Goal: Task Accomplishment & Management: Manage account settings

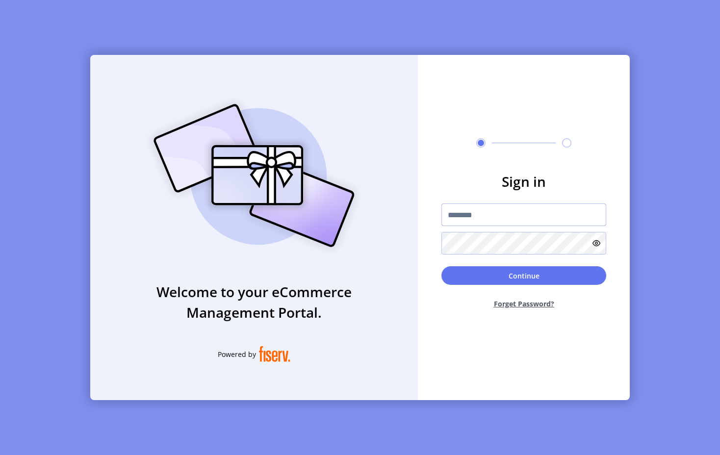
click at [487, 216] on input "text" at bounding box center [523, 214] width 165 height 23
type input "**********"
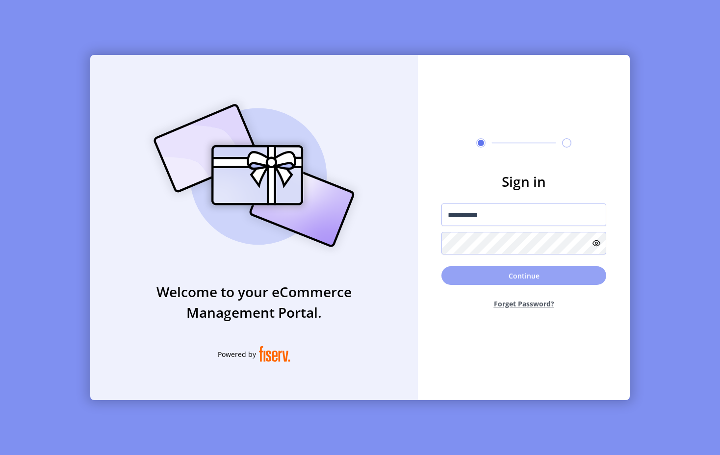
click at [506, 274] on button "Continue" at bounding box center [523, 275] width 165 height 19
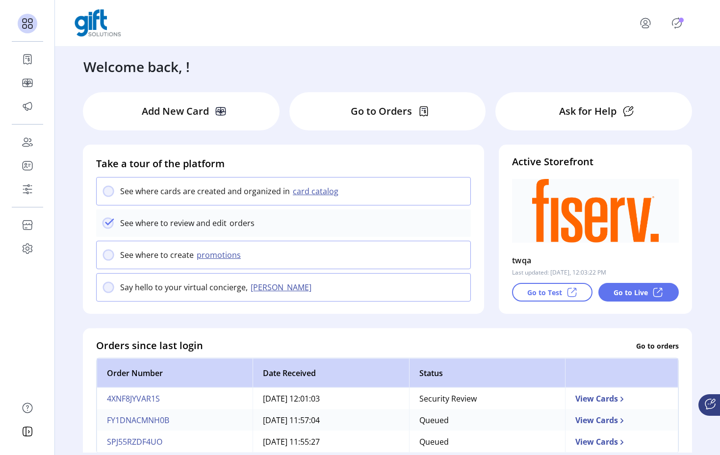
click at [517, 260] on p "twqa" at bounding box center [522, 261] width 20 height 16
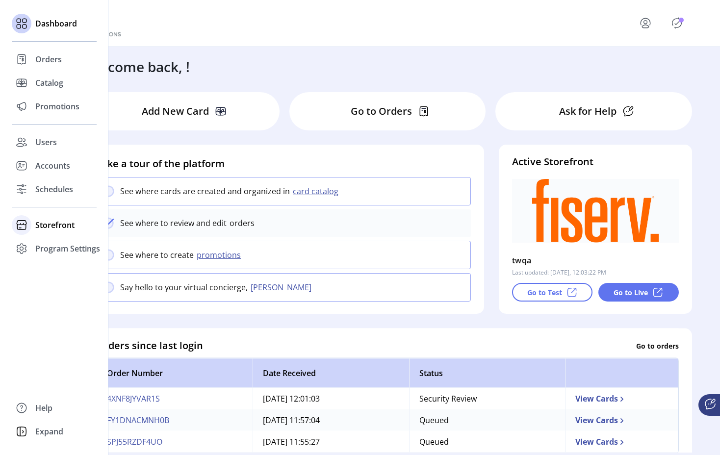
click at [52, 224] on span "Storefront" at bounding box center [54, 225] width 39 height 12
click at [48, 247] on span "Configuration" at bounding box center [60, 245] width 51 height 12
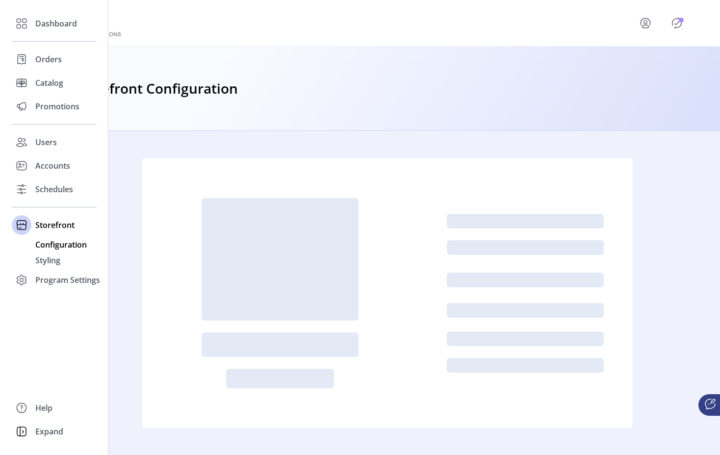
click at [58, 243] on span "Configuration" at bounding box center [60, 245] width 51 height 12
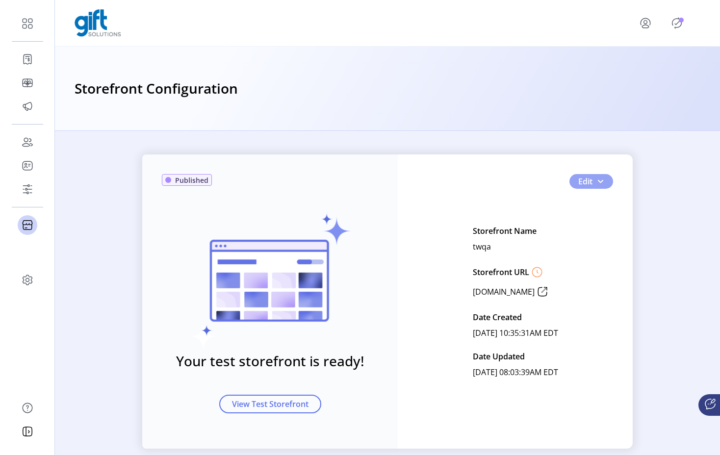
click at [599, 182] on span "button" at bounding box center [600, 181] width 8 height 8
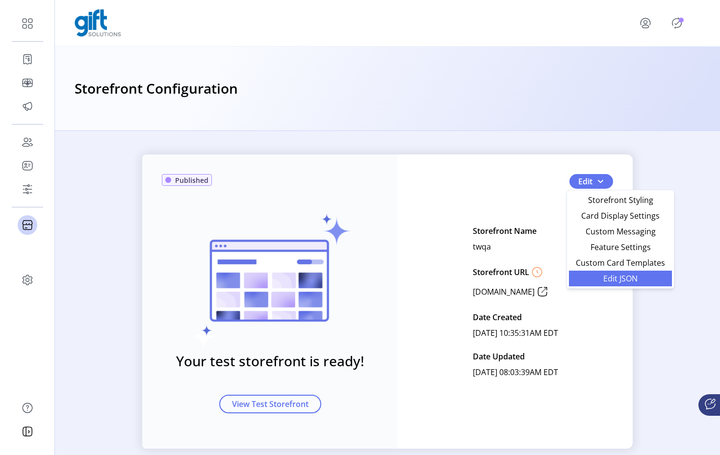
click at [625, 278] on span "Edit JSON" at bounding box center [620, 279] width 91 height 8
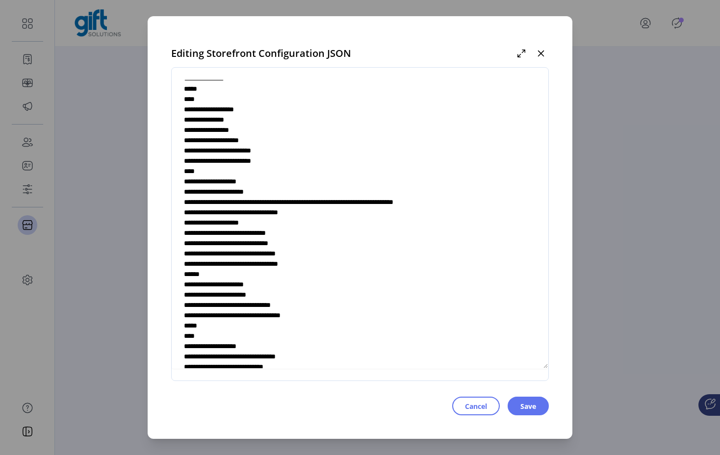
scroll to position [3535, 0]
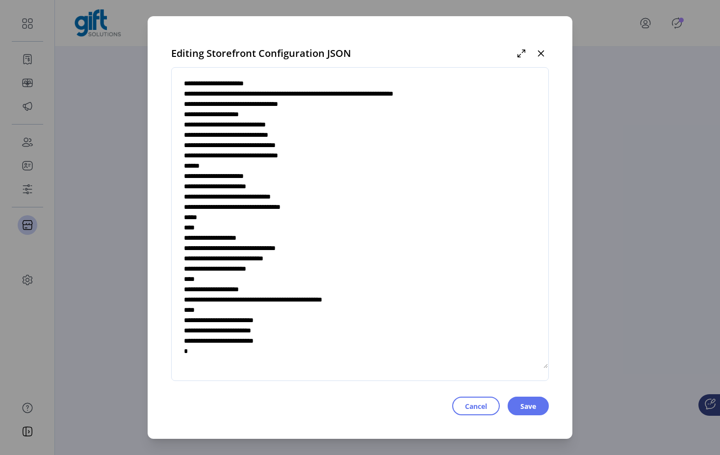
click at [315, 320] on textarea at bounding box center [360, 223] width 377 height 289
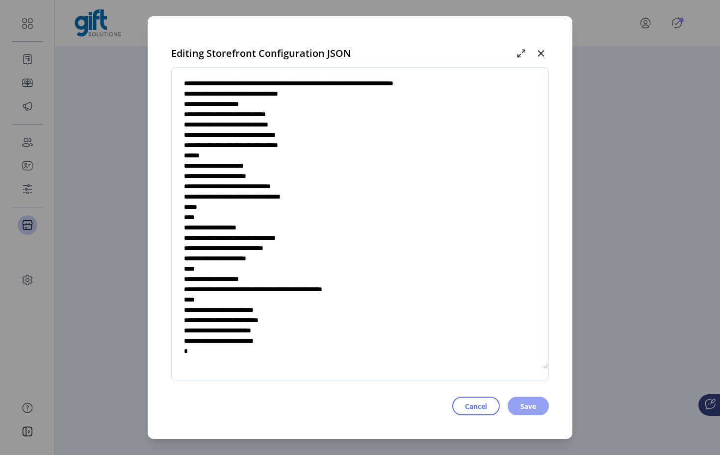
type textarea "**********"
click at [528, 405] on span "Save" at bounding box center [528, 406] width 16 height 10
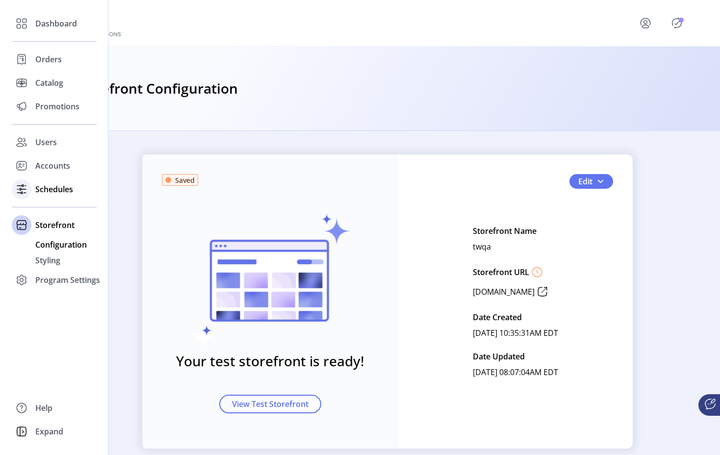
click at [47, 191] on span "Schedules" at bounding box center [54, 189] width 38 height 12
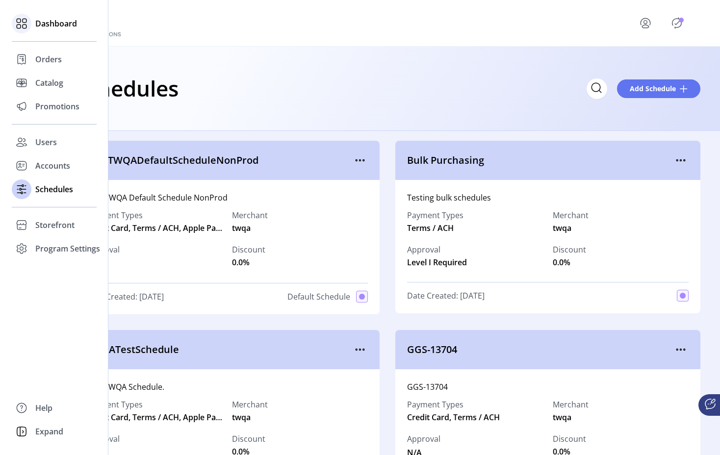
click at [46, 28] on span "Dashboard" at bounding box center [56, 24] width 42 height 12
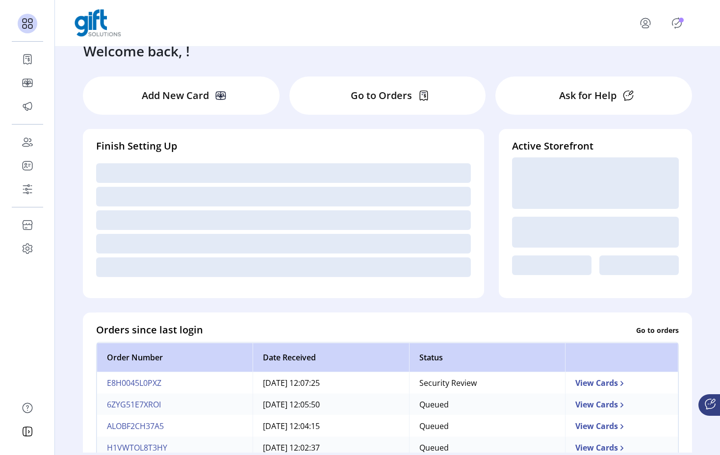
scroll to position [22, 0]
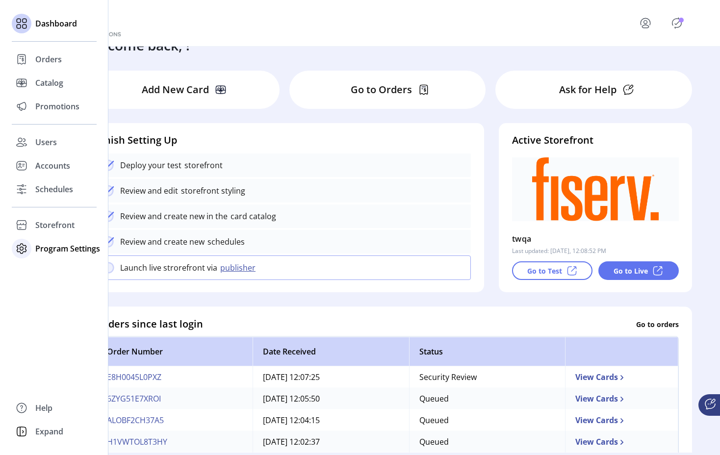
click at [25, 247] on icon at bounding box center [21, 248] width 9 height 9
click at [48, 223] on span "Storefront" at bounding box center [54, 225] width 39 height 12
click at [48, 244] on span "Configuration" at bounding box center [60, 245] width 51 height 12
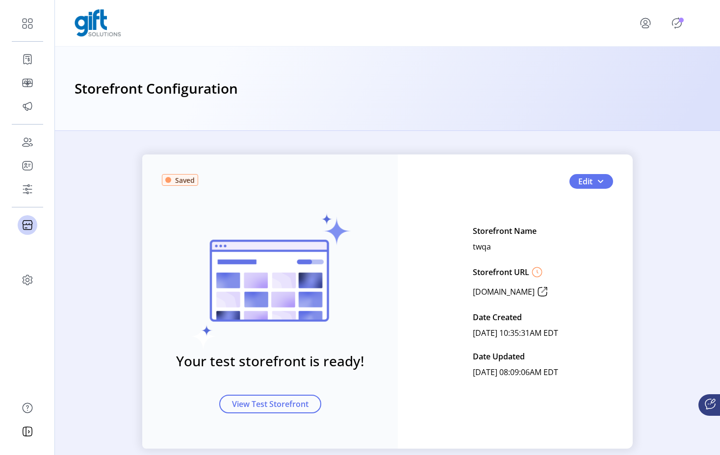
scroll to position [17, 0]
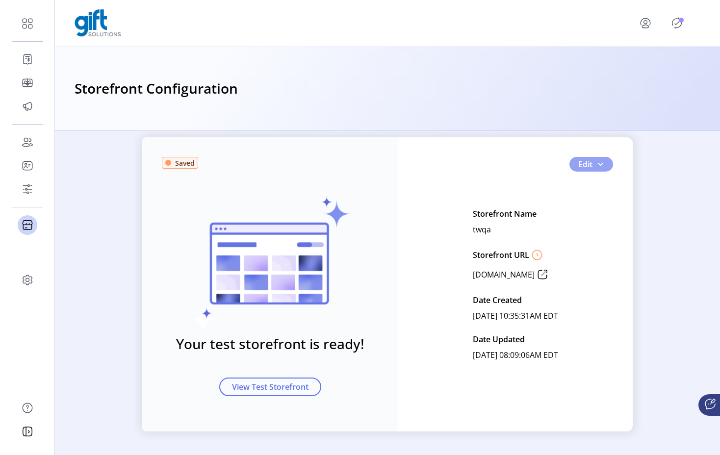
click at [581, 163] on span "Edit" at bounding box center [585, 164] width 14 height 12
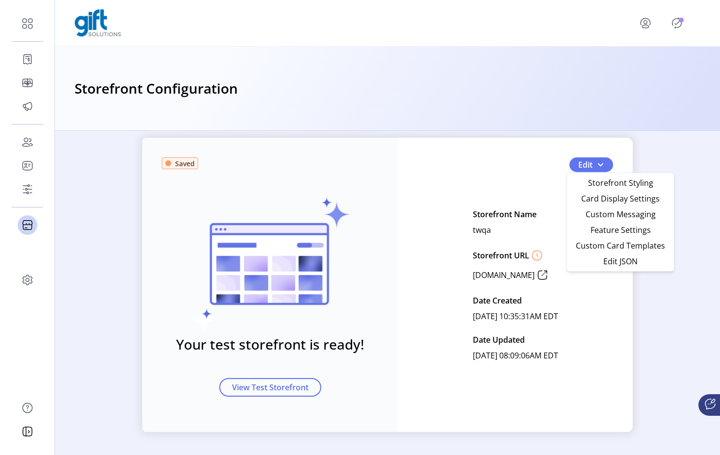
scroll to position [16, 0]
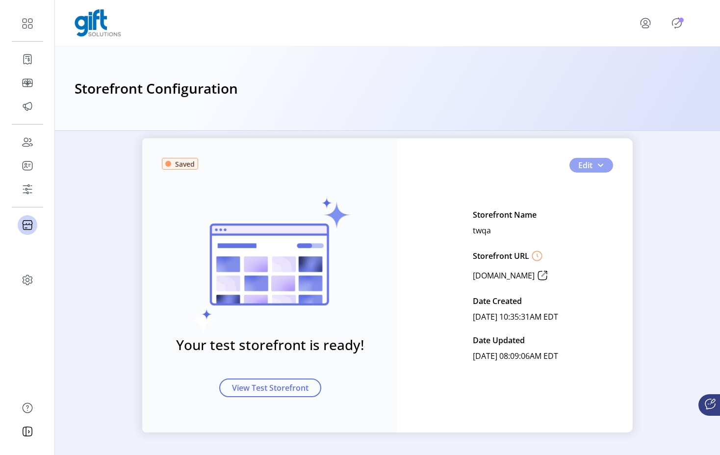
click at [601, 165] on span "button" at bounding box center [600, 165] width 8 height 8
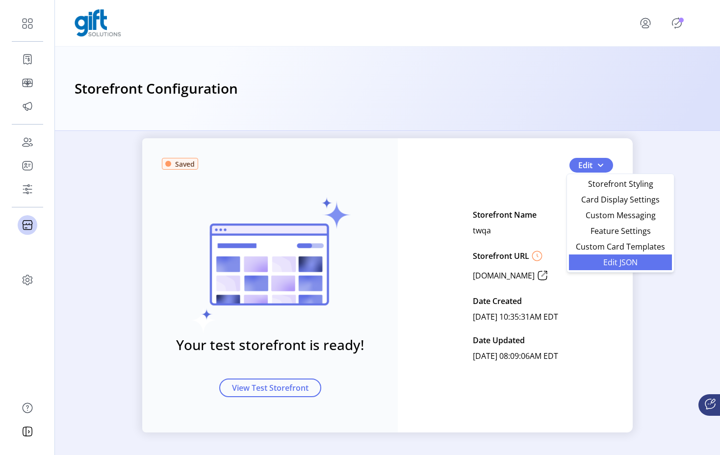
click at [634, 264] on span "Edit JSON" at bounding box center [620, 262] width 91 height 8
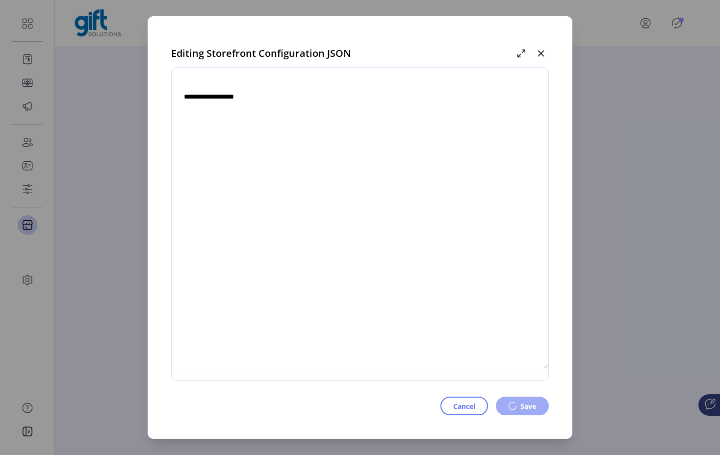
type textarea "**********"
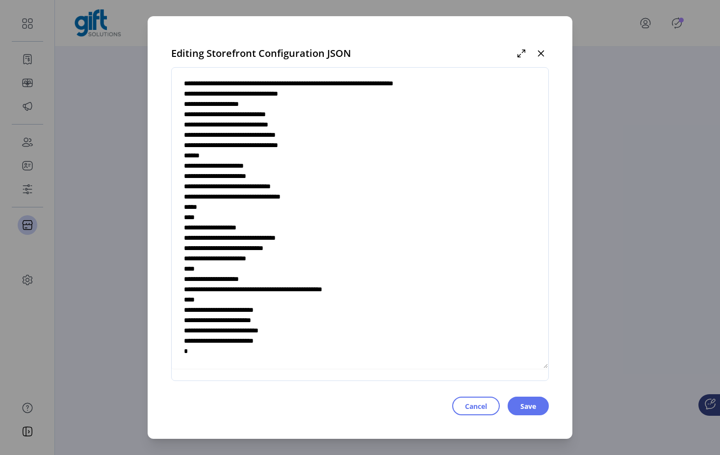
scroll to position [3545, 0]
click at [521, 402] on span "Save" at bounding box center [528, 406] width 16 height 10
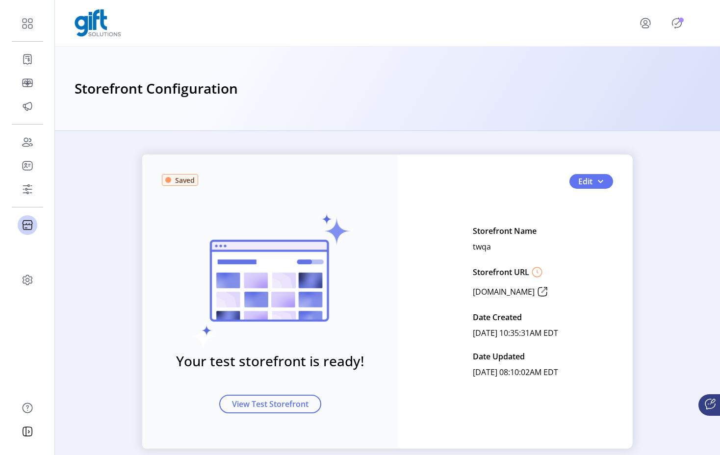
click at [675, 24] on icon "Publisher Panel" at bounding box center [677, 23] width 4 height 3
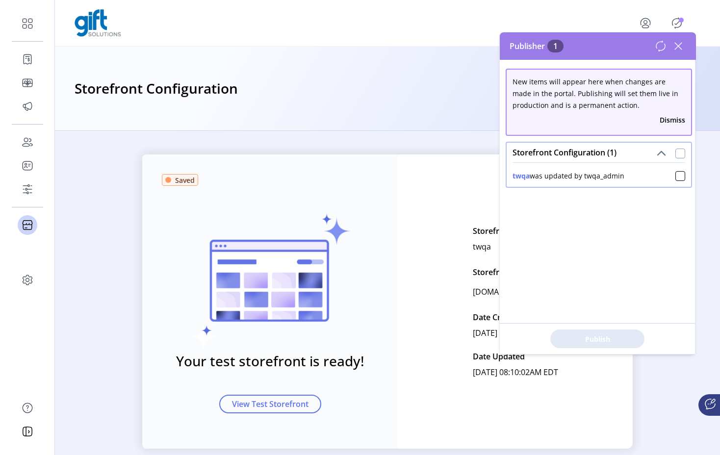
click at [675, 154] on div at bounding box center [680, 154] width 10 height 10
click at [611, 336] on span "Publish 1 Items" at bounding box center [597, 339] width 69 height 10
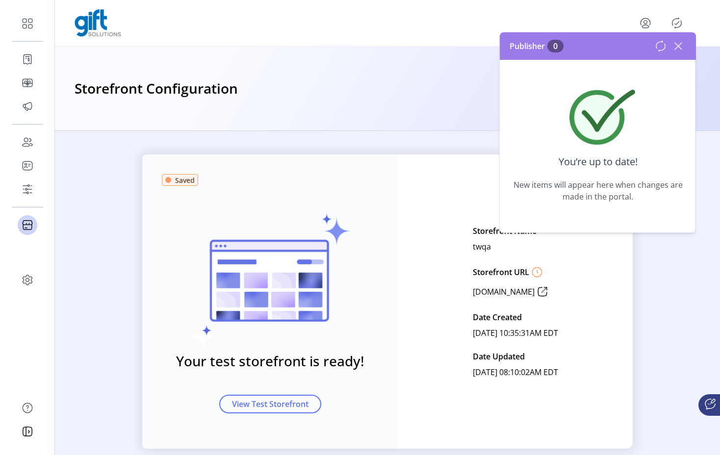
click at [680, 46] on icon at bounding box center [678, 46] width 16 height 16
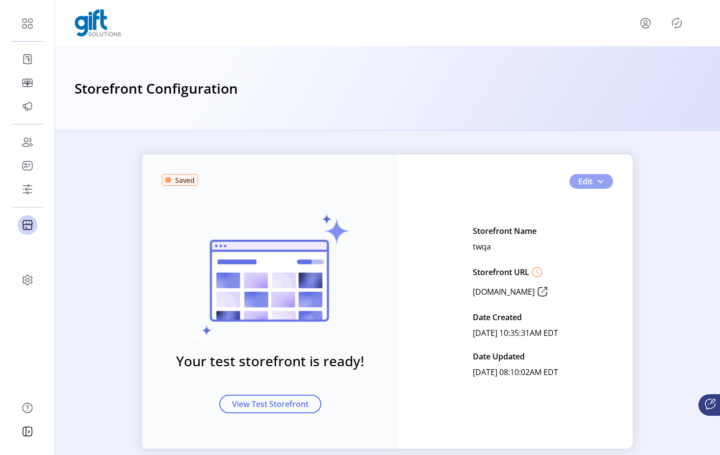
click at [603, 181] on button "Edit" at bounding box center [591, 181] width 44 height 15
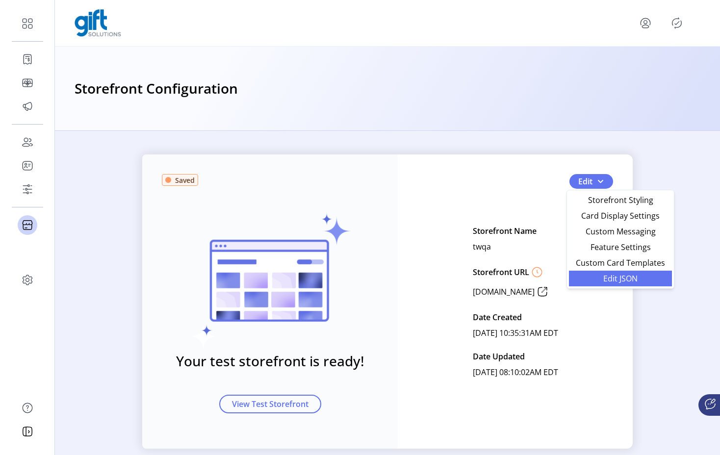
click at [620, 278] on span "Edit JSON" at bounding box center [620, 279] width 91 height 8
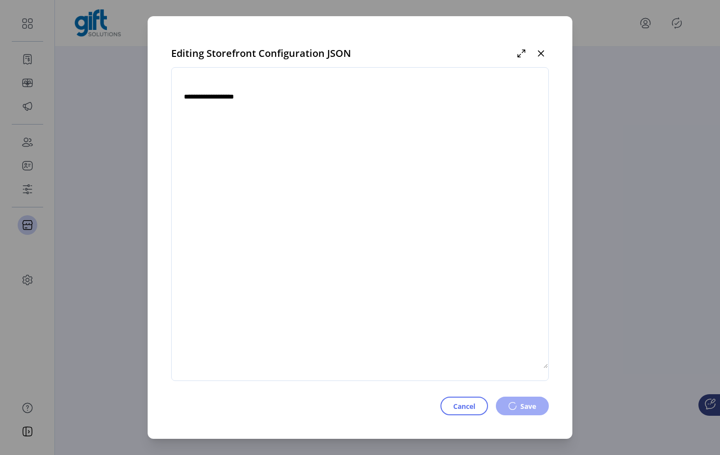
type textarea "**********"
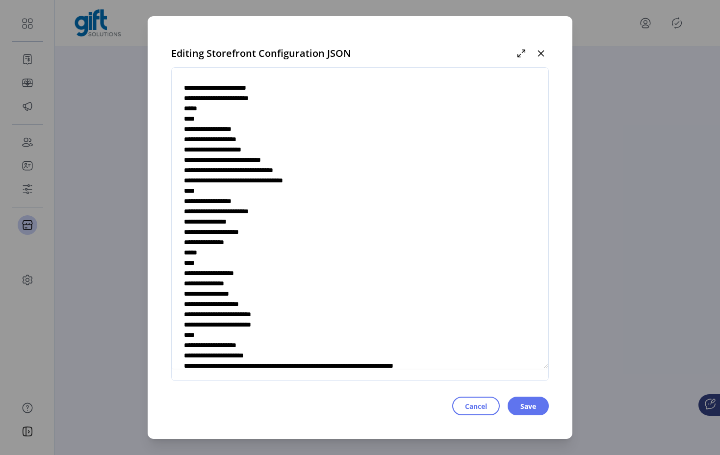
scroll to position [3146, 0]
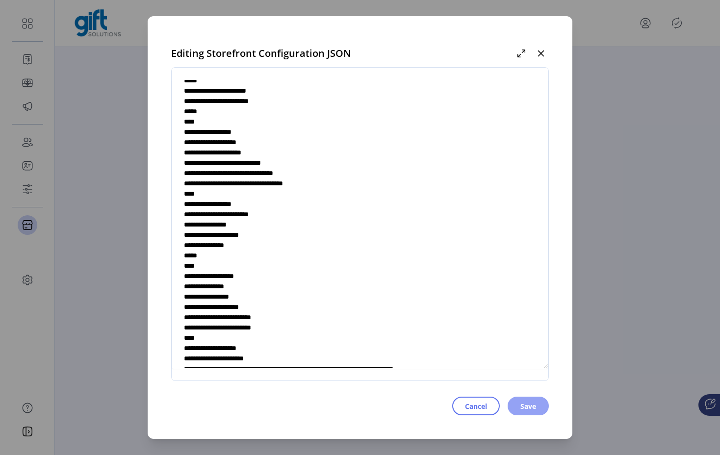
click at [520, 405] on span "Save" at bounding box center [528, 406] width 16 height 10
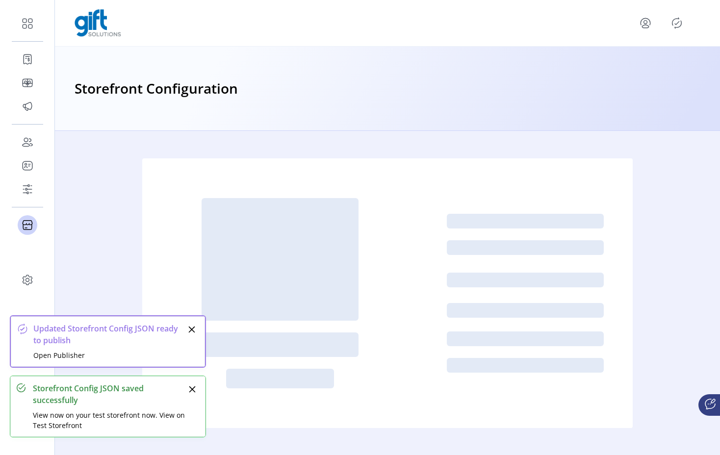
click at [543, 53] on div "Storefront Configuration" at bounding box center [387, 89] width 665 height 84
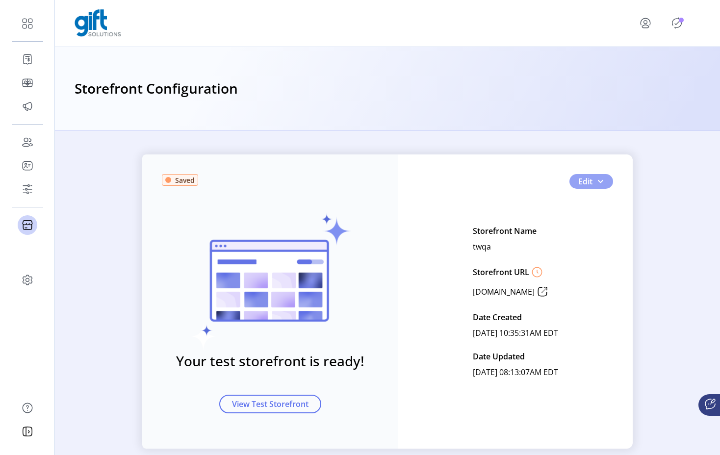
click at [596, 181] on span "button" at bounding box center [600, 181] width 8 height 8
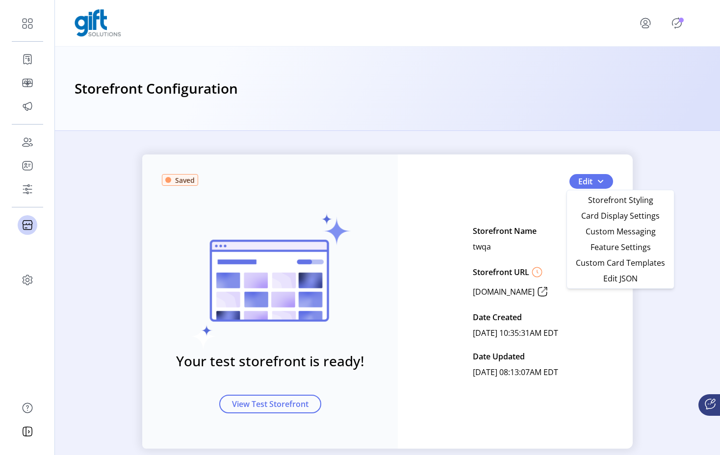
click at [612, 278] on span "Edit JSON" at bounding box center [620, 279] width 91 height 8
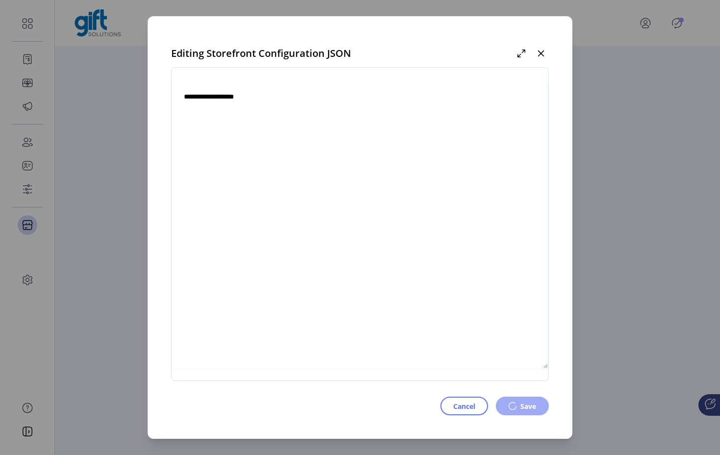
type textarea "**********"
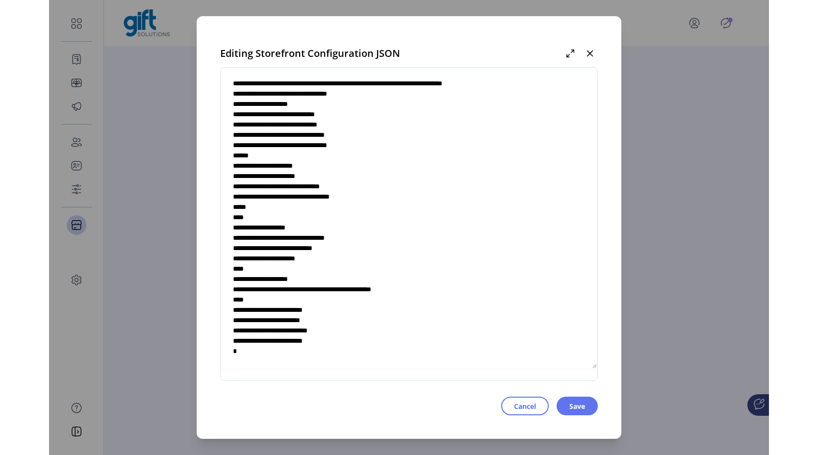
scroll to position [3545, 0]
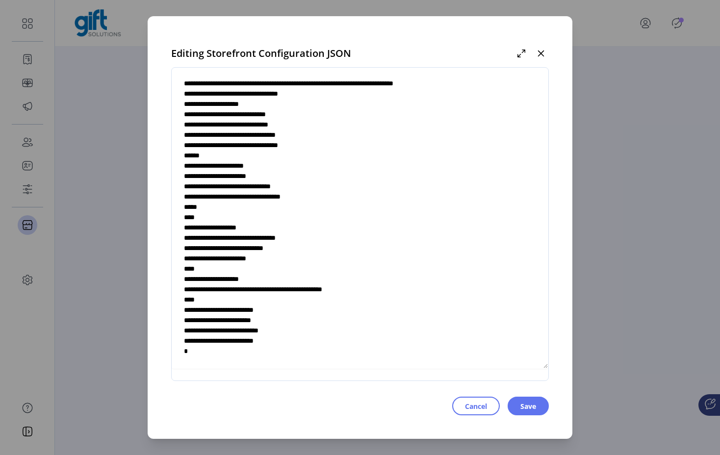
drag, startPoint x: 198, startPoint y: 332, endPoint x: 263, endPoint y: 332, distance: 65.2
click at [263, 332] on textarea at bounding box center [360, 223] width 377 height 289
click at [516, 406] on button "Save" at bounding box center [527, 406] width 41 height 19
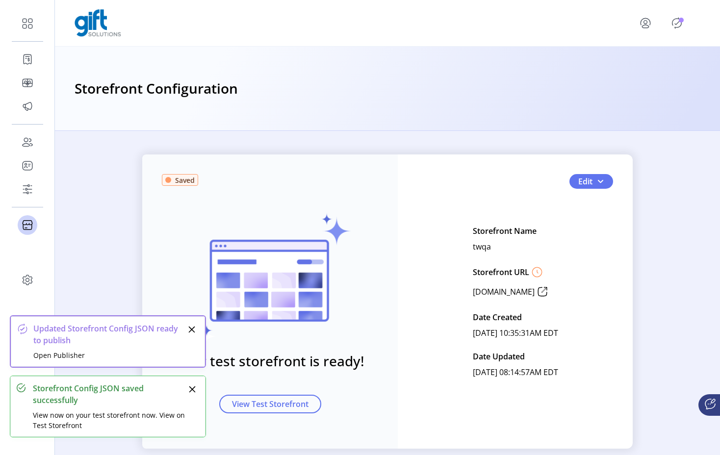
click at [191, 387] on icon "Close" at bounding box center [192, 389] width 8 height 8
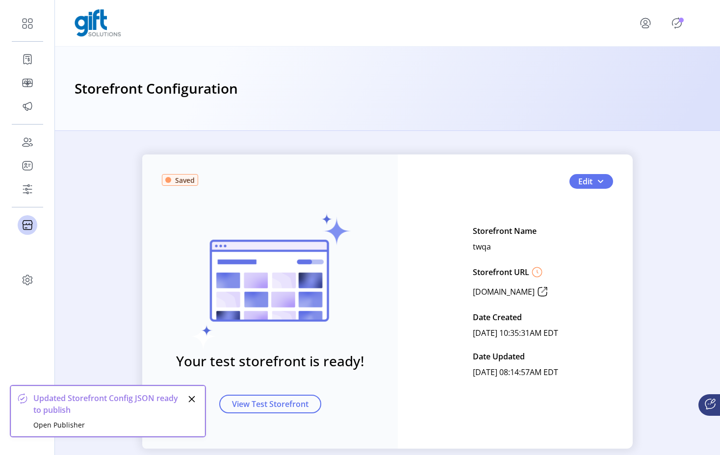
click at [193, 394] on button "Close" at bounding box center [192, 399] width 14 height 14
